Goal: Transaction & Acquisition: Download file/media

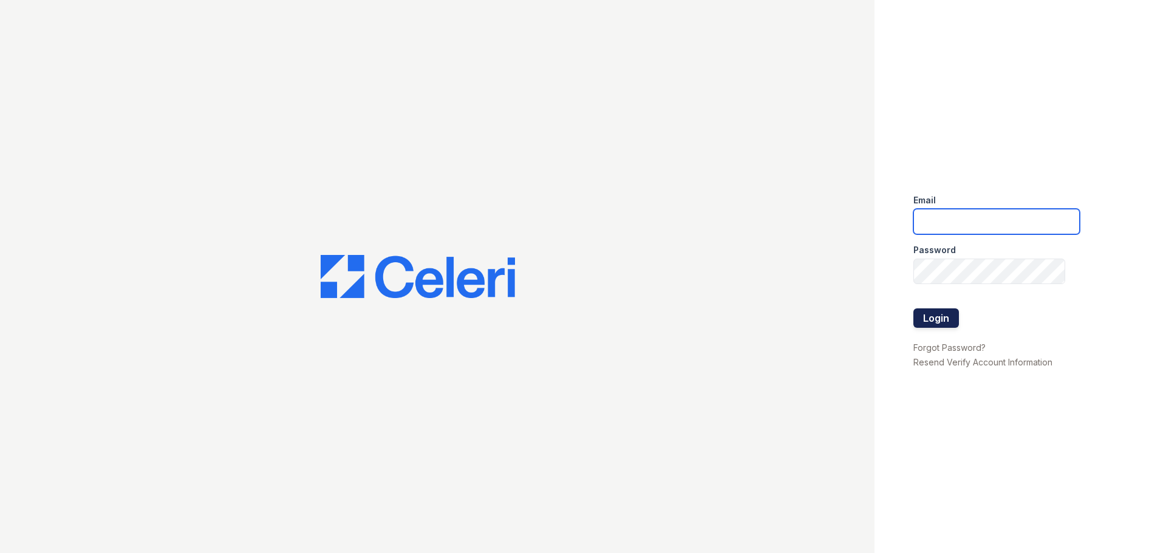
type input "ohibbler@samapartments.com"
click at [950, 324] on button "Login" at bounding box center [937, 318] width 46 height 19
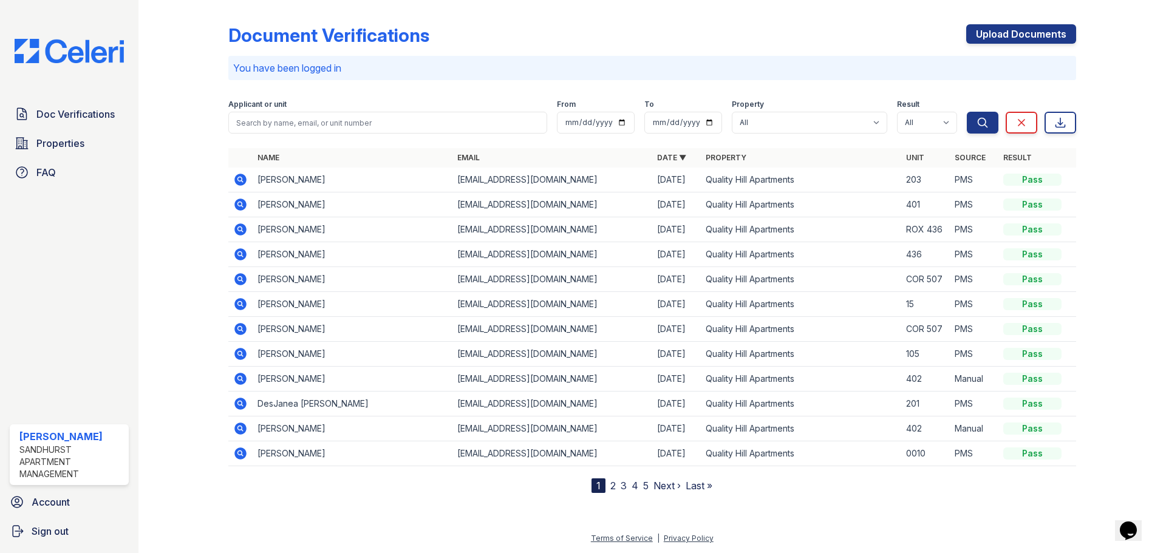
click at [289, 183] on td "[PERSON_NAME]" at bounding box center [353, 180] width 200 height 25
click at [239, 184] on icon at bounding box center [240, 180] width 12 height 12
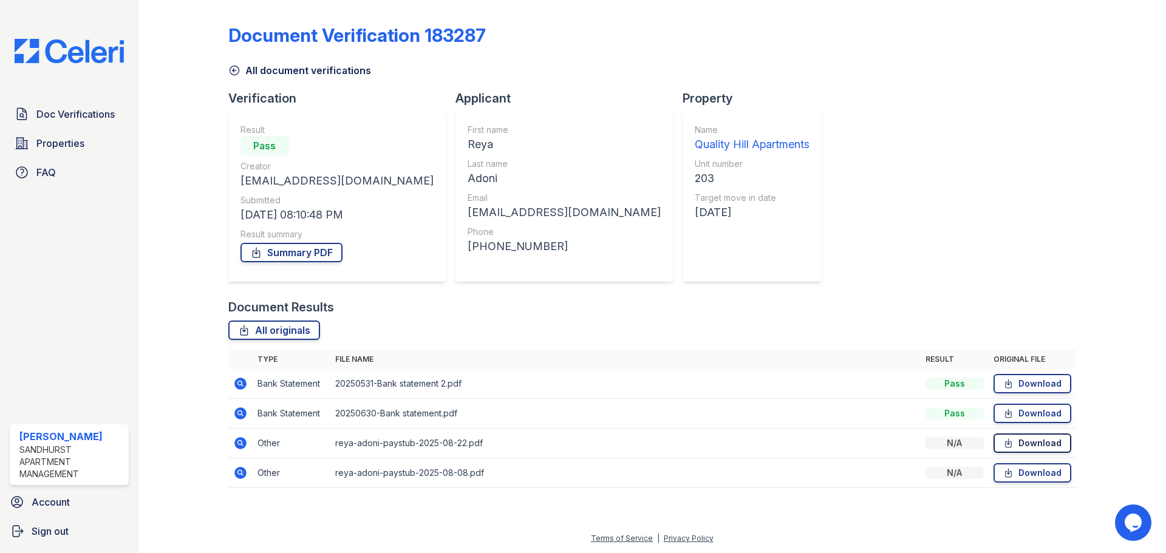
click at [1023, 451] on link "Download" at bounding box center [1033, 443] width 78 height 19
